Goal: Transaction & Acquisition: Book appointment/travel/reservation

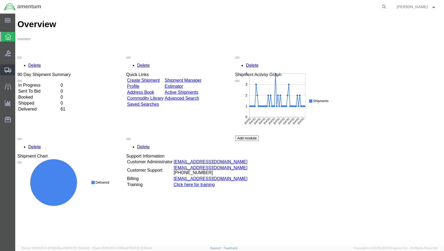
click at [0, 0] on span "Create Shipment" at bounding box center [0, 0] width 0 height 0
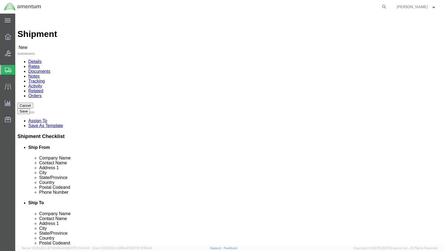
select select
select select "49924"
select select "NY"
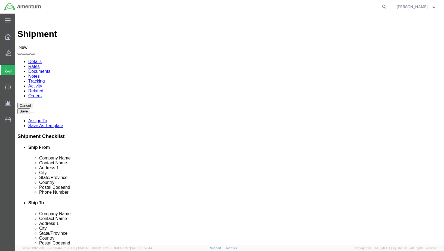
click input "text"
type input "[PERSON_NAME]"
click p "- DynCorp International LLC - ([PERSON_NAME]) [STREET_ADDRESS]"
select select "VA"
type input "[PERSON_NAME]"
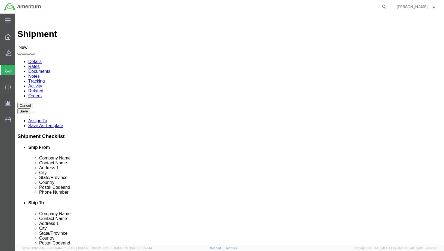
click input "text"
type input "[PERSON_NAME][EMAIL_ADDRESS][PERSON_NAME][DOMAIN_NAME]"
click input "text"
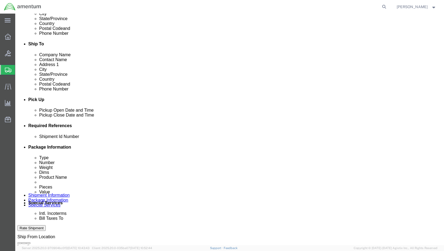
scroll to position [163, 0]
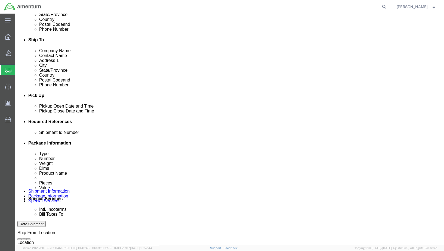
type input "[PHONE_NUMBER]"
click div "[DATE] 8:00 AM"
type input "10:00 AM"
click button "Apply"
click div "[DATE] 11:00 AM"
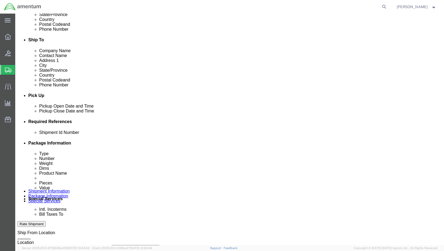
type input "4:00 PM"
click button "Apply"
click div
click input "5:00 PM"
type input "8:00 AM"
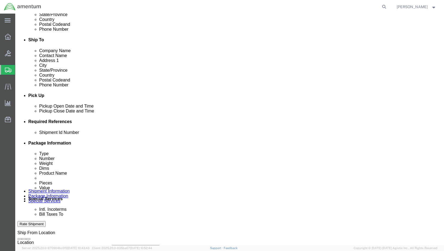
click button "Apply"
click div
type input "4:00 PM"
click button "Apply"
click button "Add reference"
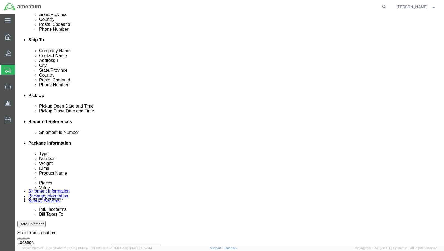
click button "Add reference"
click input "text"
type input "2"
click select "Select Account Type Activity ID Airline Appointment Number ASN Batch Request # …"
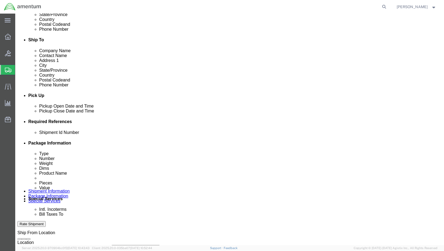
select select "DEPT"
click select "Select Account Type Activity ID Airline Appointment Number ASN Batch Request # …"
click input "text"
type input "CBP"
click select "Select Account Type Activity ID Airline Appointment Number ASN Batch Request # …"
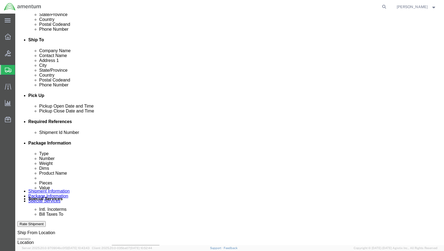
select select "PROJNUM"
click select "Select Account Type Activity ID Airline Appointment Number ASN Batch Request # …"
select select "CUSTREF"
click select "Select Account Type Activity ID Airline Appointment Number ASN Batch Request # …"
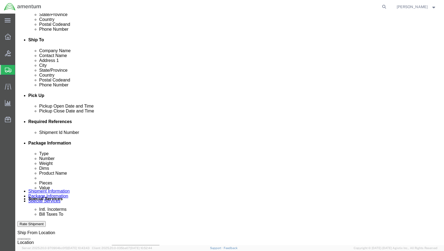
click input "text"
type input "Weekly Records"
click input "text"
paste input "6114.00.03.2219.ENY.0000"
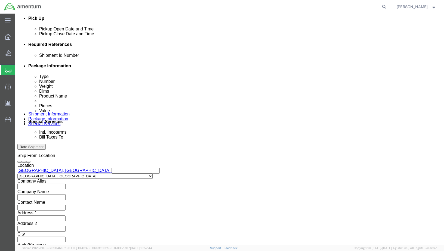
scroll to position [250, 0]
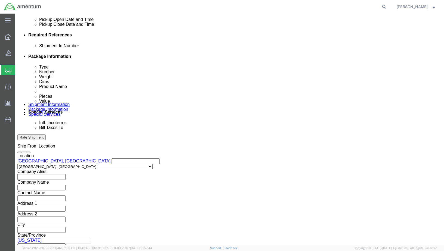
type input "6114.00.03.2219.ENY.0000"
click button "Continue"
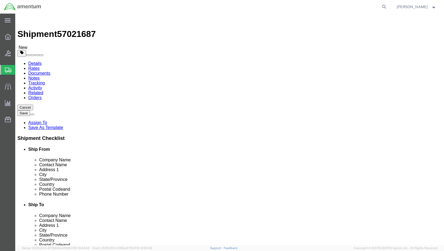
click select "Select BCK Boxes Bale(s) Basket(s) Bolt(s) Bottle(s) Buckets Bulk Bundle(s) Can…"
select select "ENV"
click select "Select BCK Boxes Bale(s) Basket(s) Bolt(s) Bottle(s) Buckets Bulk Bundle(s) Can…"
type input "9.50"
type input "12.50"
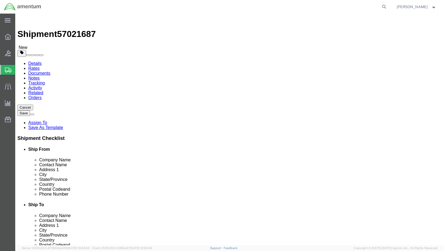
type input "0.25"
type input "1"
click link "Add Content"
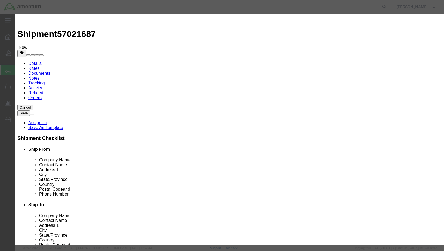
click input "text"
type input "Weekly Records"
type input "2"
select select "US"
drag, startPoint x: 125, startPoint y: 52, endPoint x: 120, endPoint y: 52, distance: 4.6
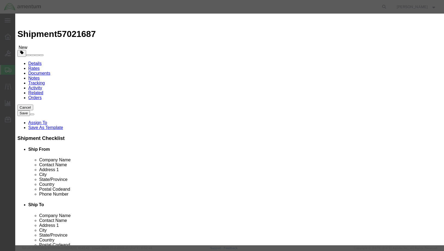
click input "0"
type input "1"
click button "Save & Close"
click div
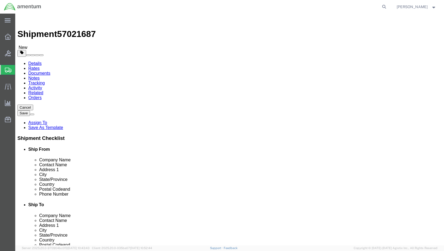
click button "Continue"
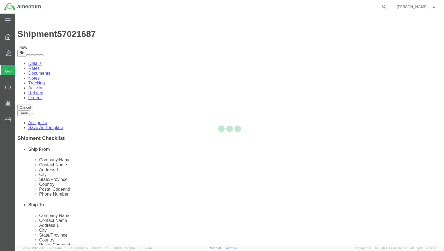
select select
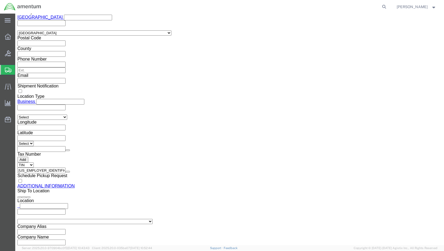
scroll to position [512, 0]
click button "Rate Shipment"
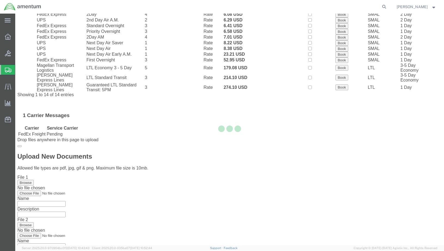
scroll to position [20, 0]
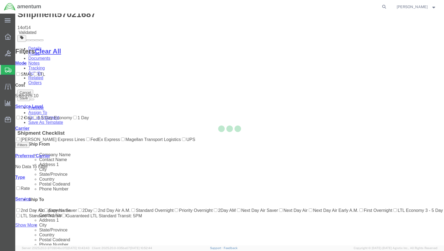
scroll to position [0, 0]
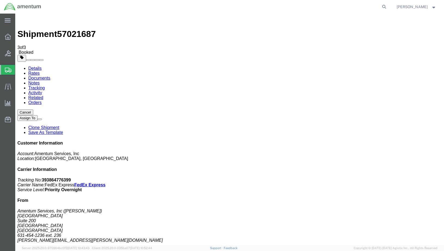
click at [33, 66] on link "Details" at bounding box center [34, 68] width 13 height 5
click link "Schedule pickup request"
